Goal: Task Accomplishment & Management: Manage account settings

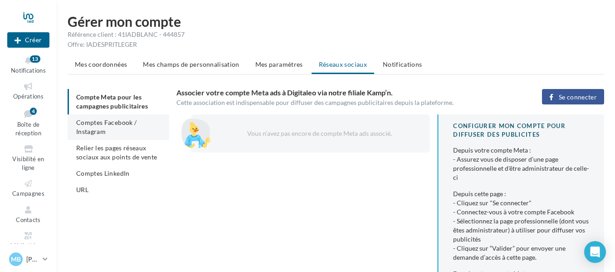
click at [103, 133] on span "Comptes Facebook / Instagram" at bounding box center [106, 126] width 60 height 17
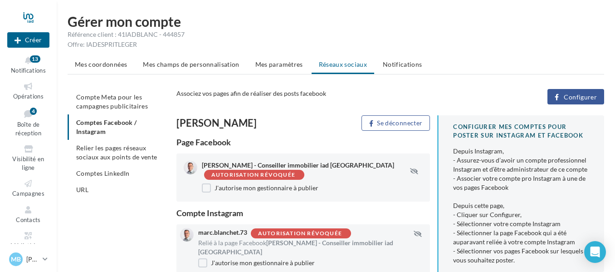
click at [574, 98] on span "Configurer" at bounding box center [580, 96] width 33 height 7
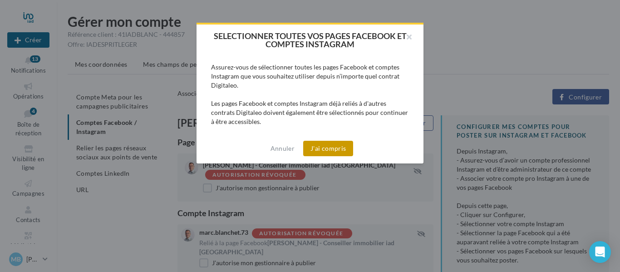
click at [329, 142] on button "J'ai compris" at bounding box center [328, 148] width 50 height 15
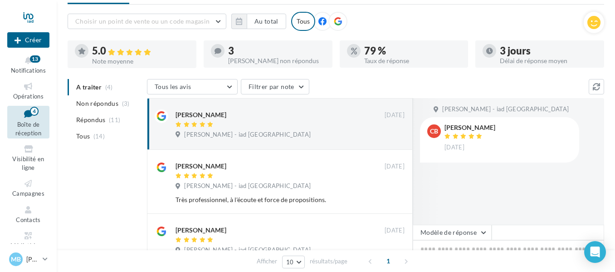
scroll to position [91, 0]
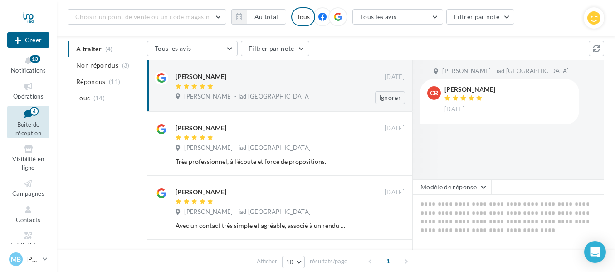
click at [318, 88] on div at bounding box center [280, 87] width 209 height 8
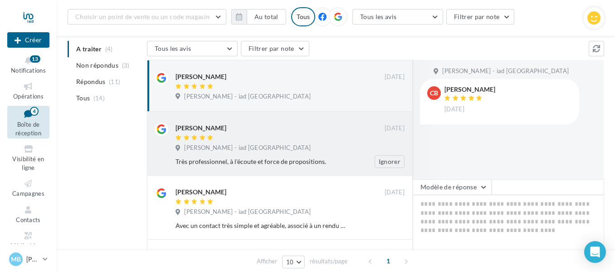
click at [328, 132] on div "florence GIRON" at bounding box center [280, 127] width 209 height 10
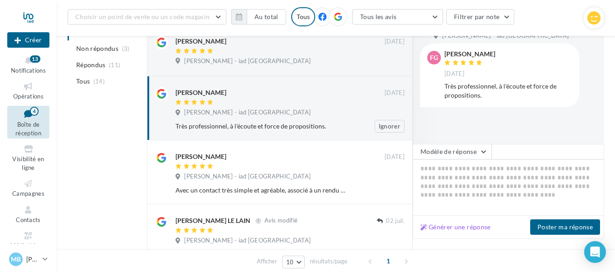
scroll to position [136, 0]
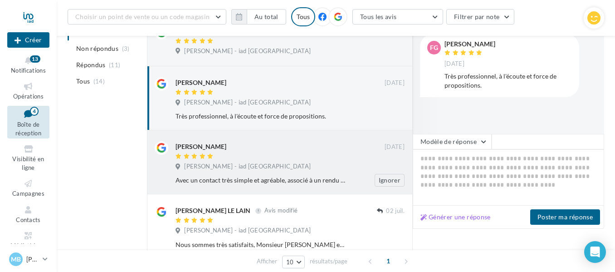
click at [309, 145] on div "Herve Jaloux" at bounding box center [280, 146] width 209 height 10
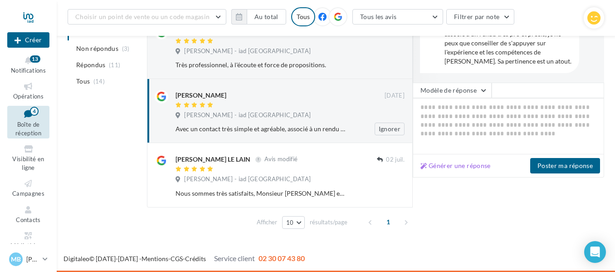
scroll to position [51, 0]
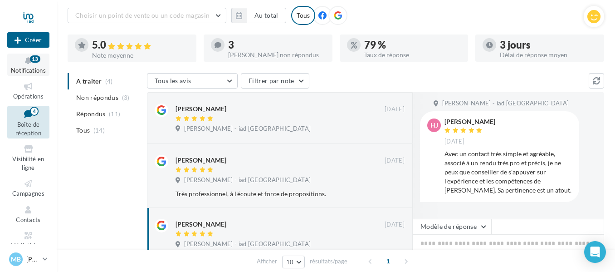
click at [25, 63] on icon at bounding box center [28, 60] width 37 height 10
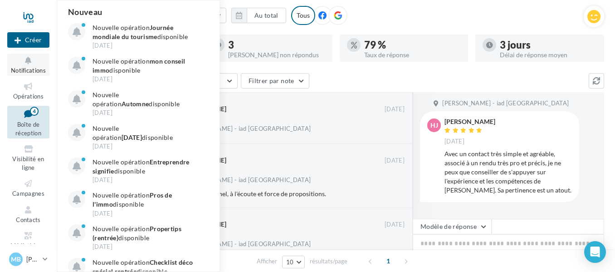
click at [25, 63] on icon at bounding box center [28, 60] width 37 height 10
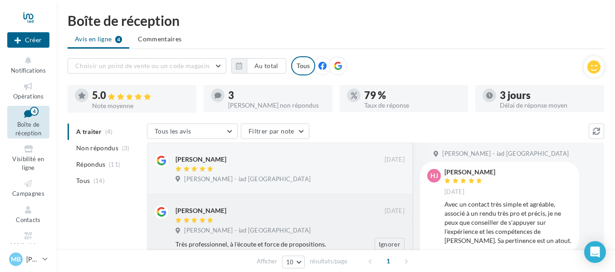
scroll to position [0, 0]
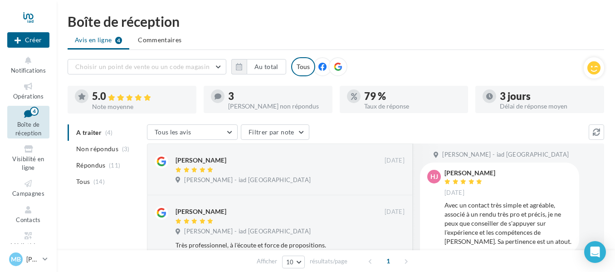
click at [320, 63] on icon at bounding box center [322, 67] width 8 height 8
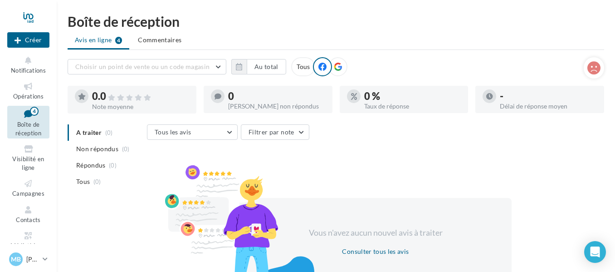
click at [340, 65] on icon at bounding box center [338, 67] width 8 height 8
